Goal: Task Accomplishment & Management: Use online tool/utility

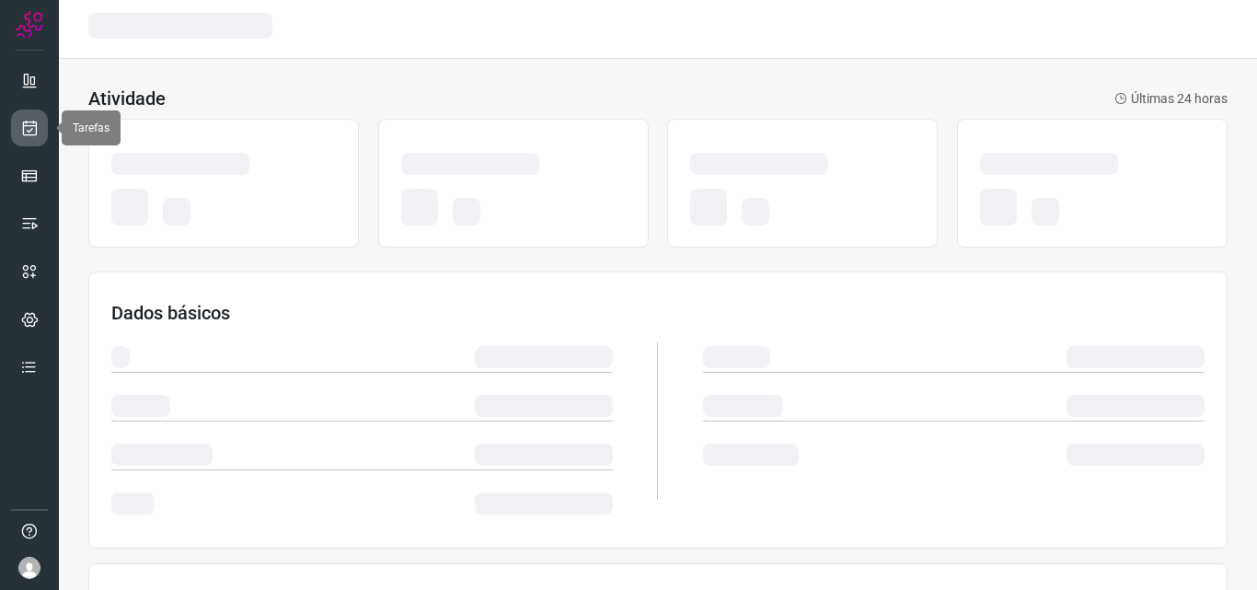
click at [29, 141] on link at bounding box center [29, 128] width 37 height 37
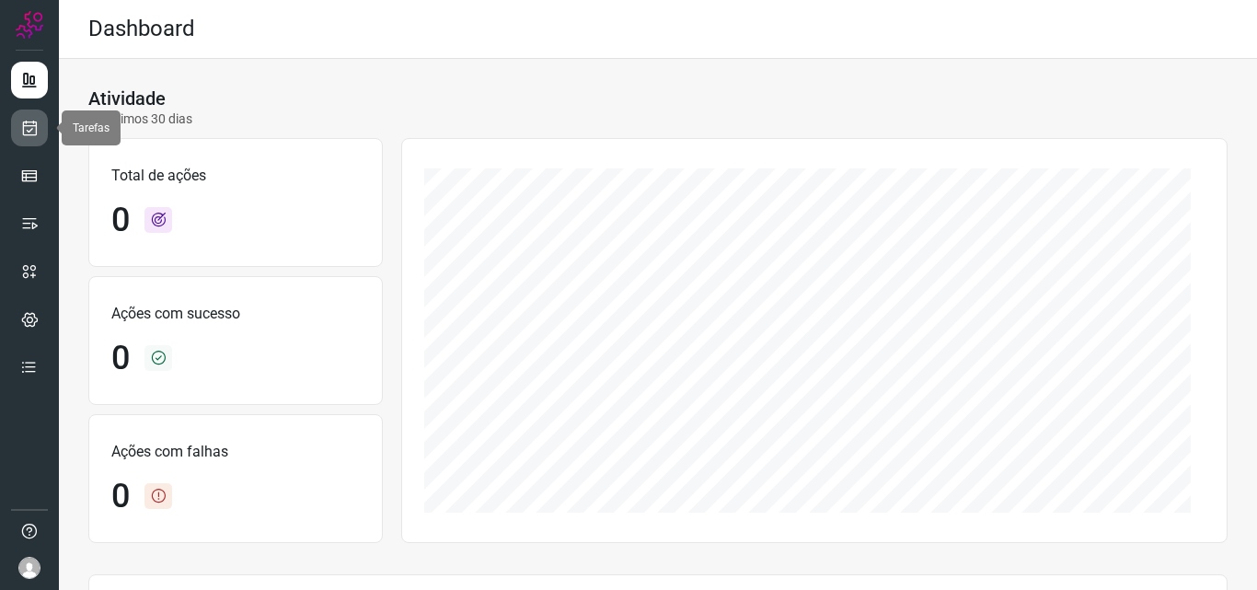
click at [45, 129] on link at bounding box center [29, 128] width 37 height 37
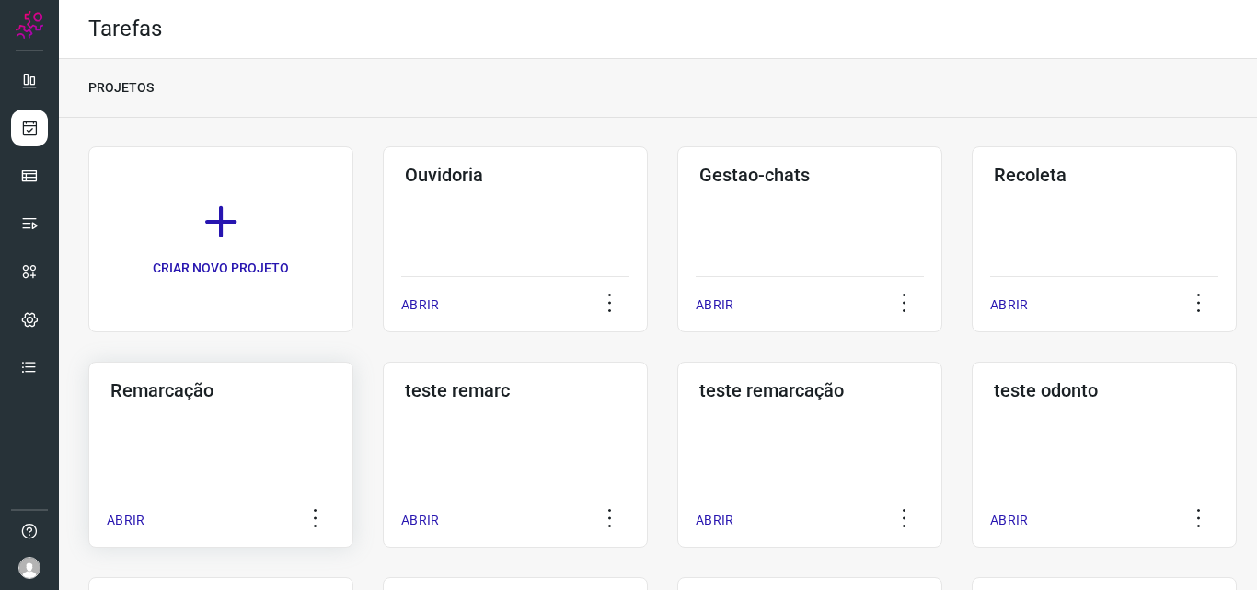
click at [265, 452] on div "Remarcação ABRIR" at bounding box center [220, 455] width 265 height 186
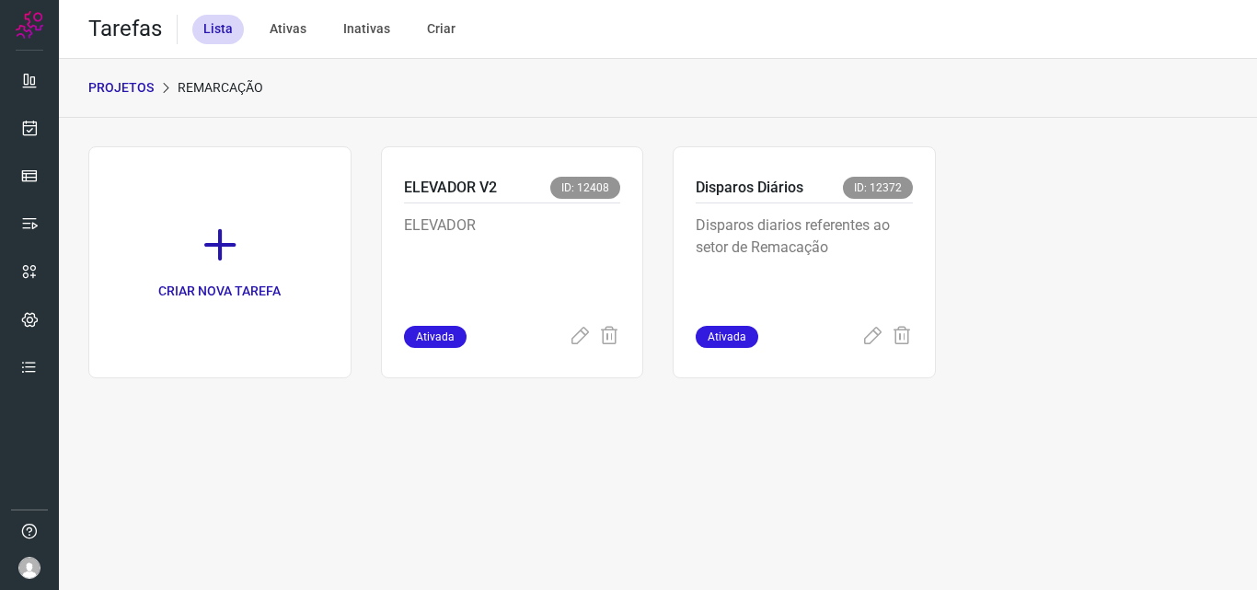
click at [880, 253] on p "Disparos diarios referentes ao setor de Remacação" at bounding box center [804, 260] width 217 height 92
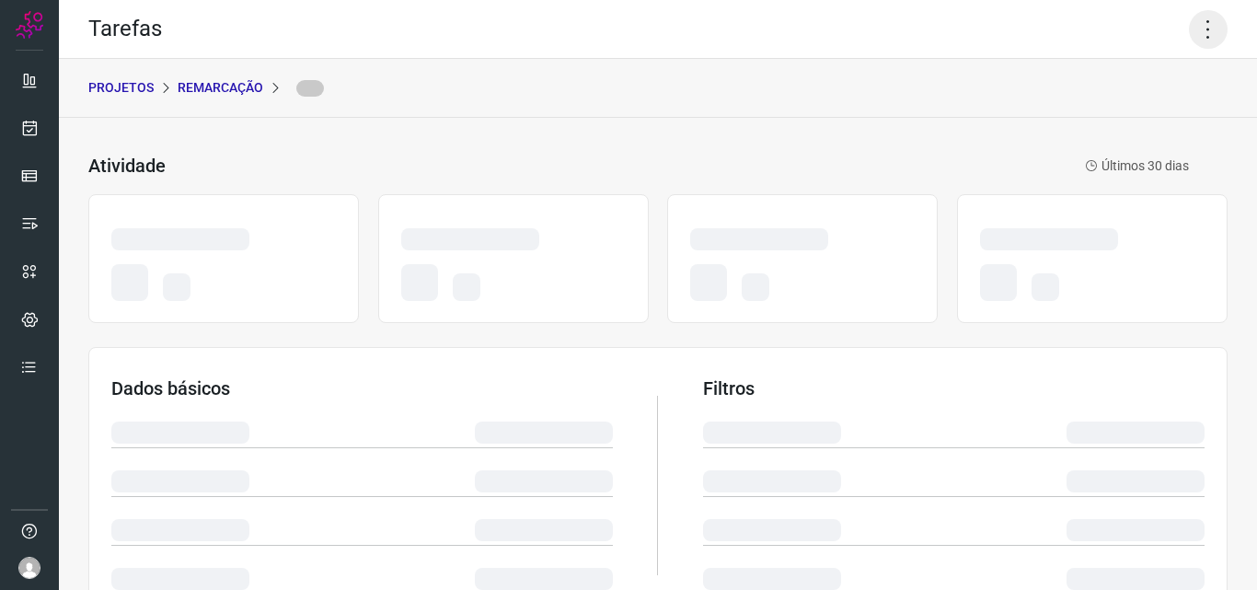
click at [1189, 26] on icon at bounding box center [1208, 29] width 39 height 39
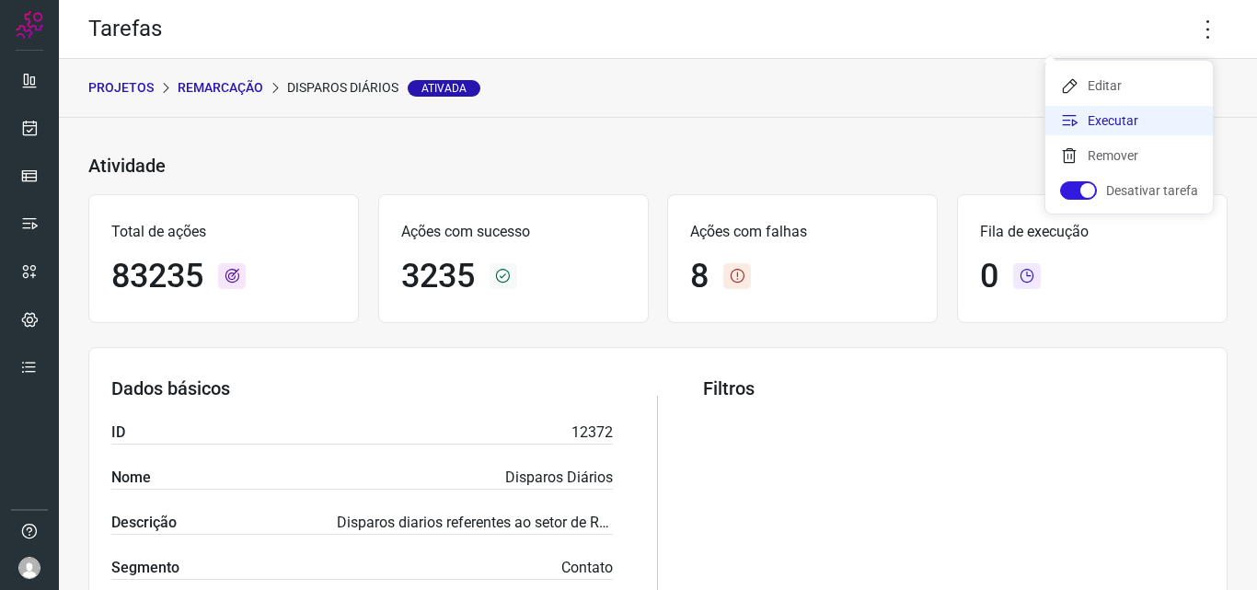
click at [1113, 130] on li "Executar" at bounding box center [1128, 120] width 167 height 29
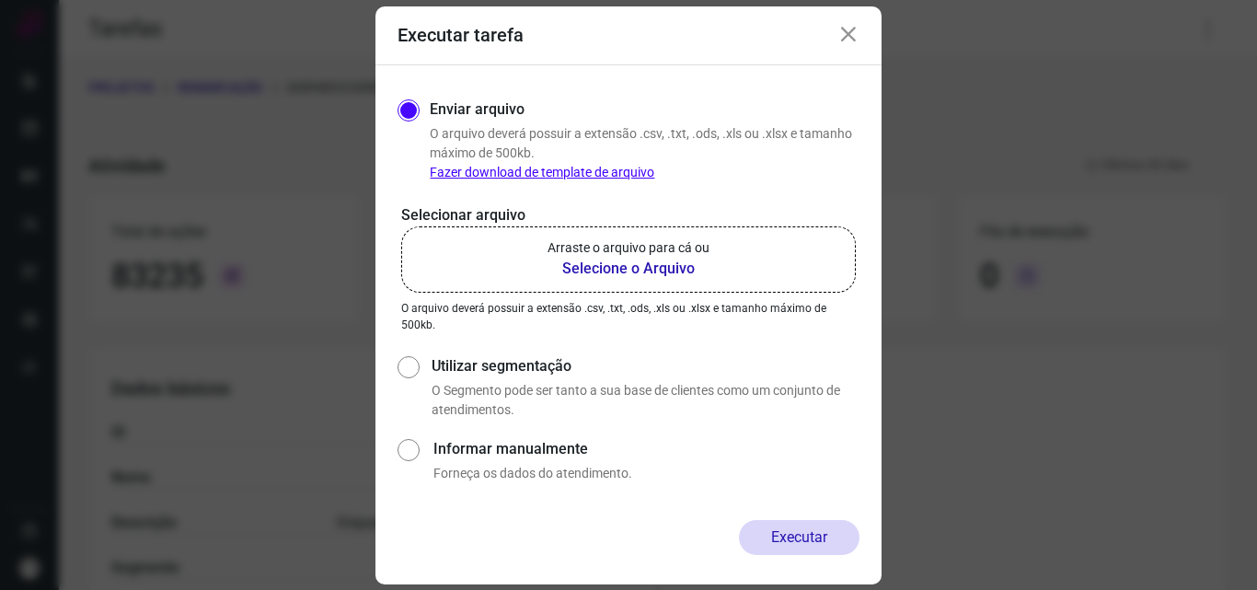
click at [587, 259] on b "Selecione o Arquivo" at bounding box center [629, 269] width 162 height 22
click at [0, 0] on input "Arraste o arquivo para cá ou Selecione o Arquivo" at bounding box center [0, 0] width 0 height 0
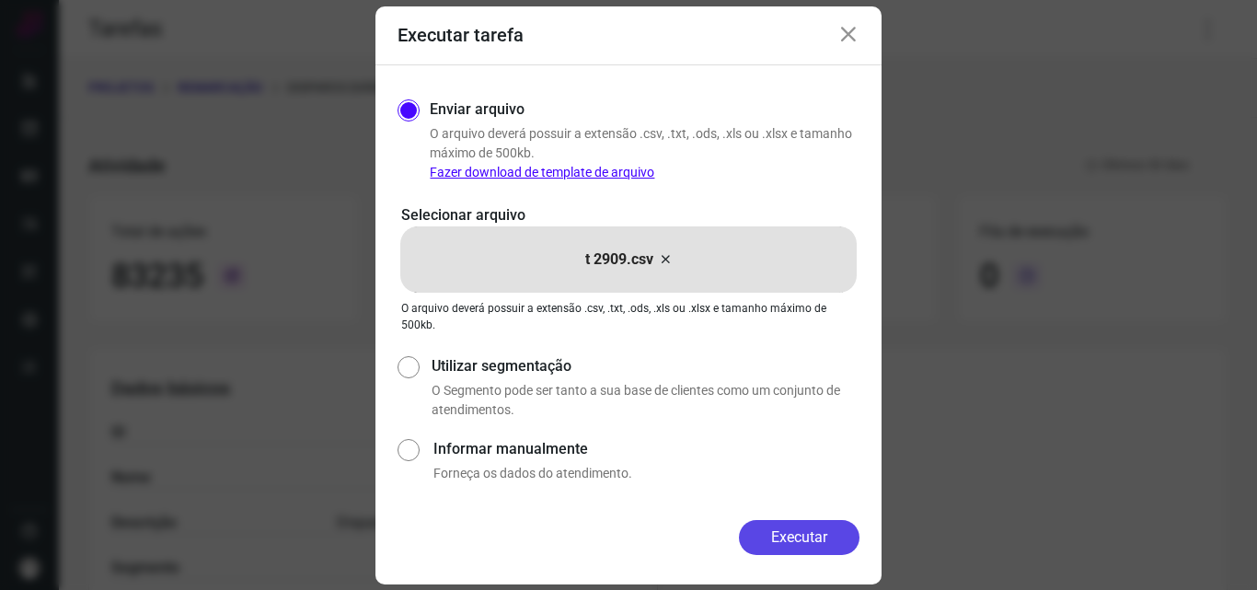
click at [829, 539] on button "Executar" at bounding box center [799, 537] width 121 height 35
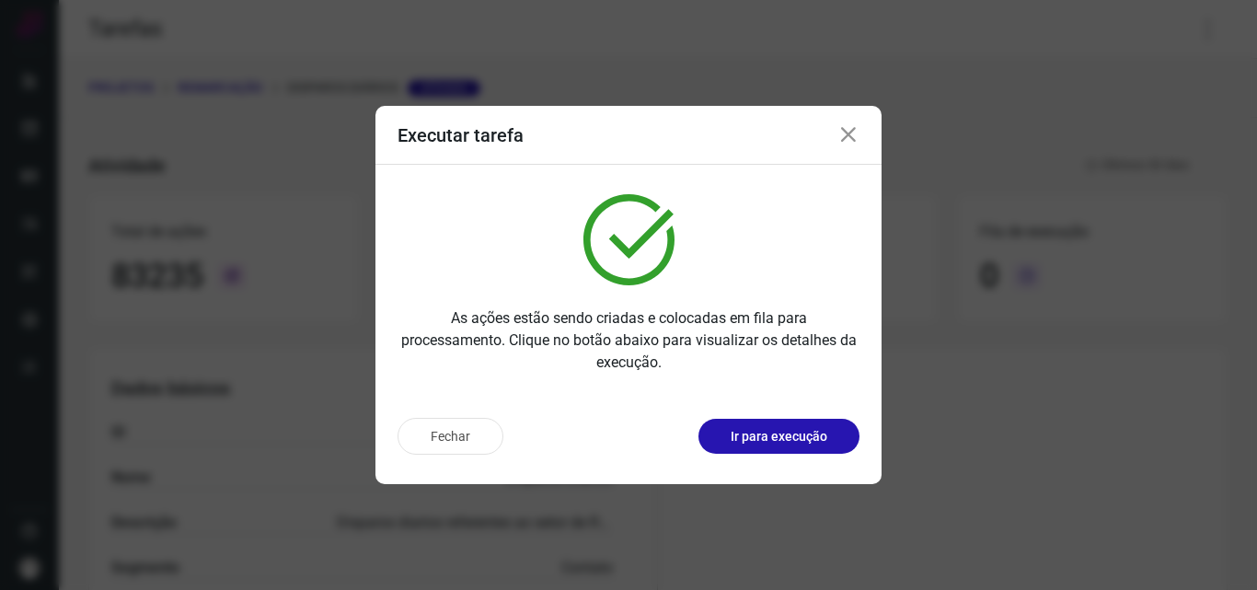
click at [836, 442] on button "Ir para execução" at bounding box center [778, 436] width 161 height 35
